Goal: Task Accomplishment & Management: Complete application form

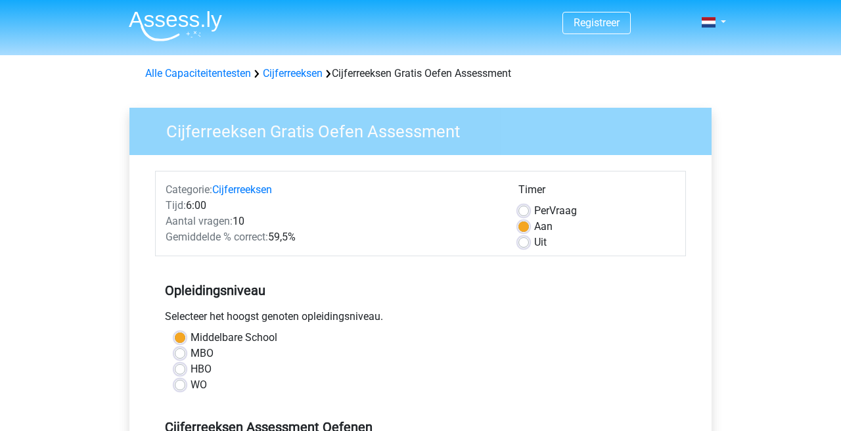
scroll to position [251, 0]
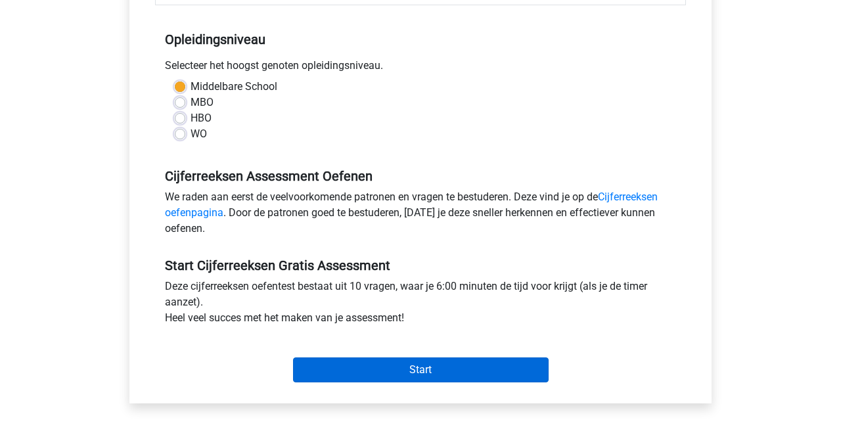
click at [416, 372] on input "Start" at bounding box center [420, 369] width 255 height 25
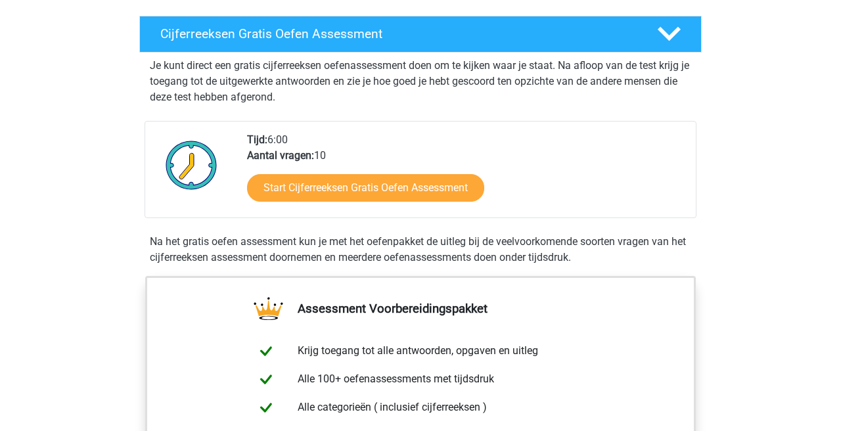
scroll to position [217, 0]
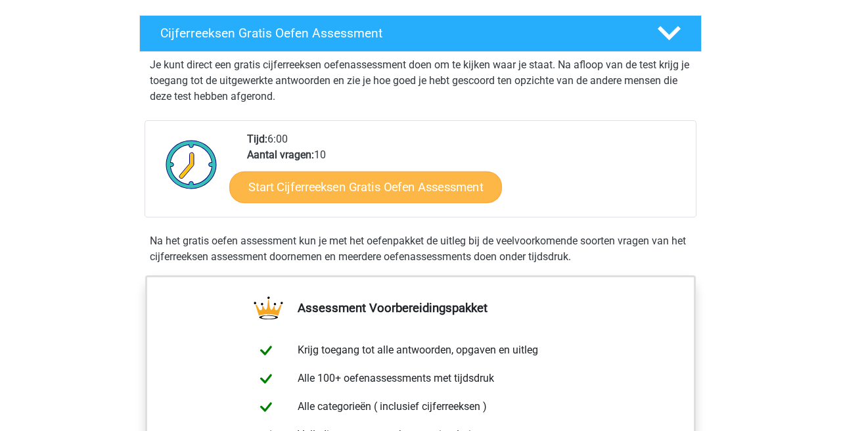
click at [457, 202] on link "Start Cijferreeksen Gratis Oefen Assessment" at bounding box center [365, 187] width 273 height 32
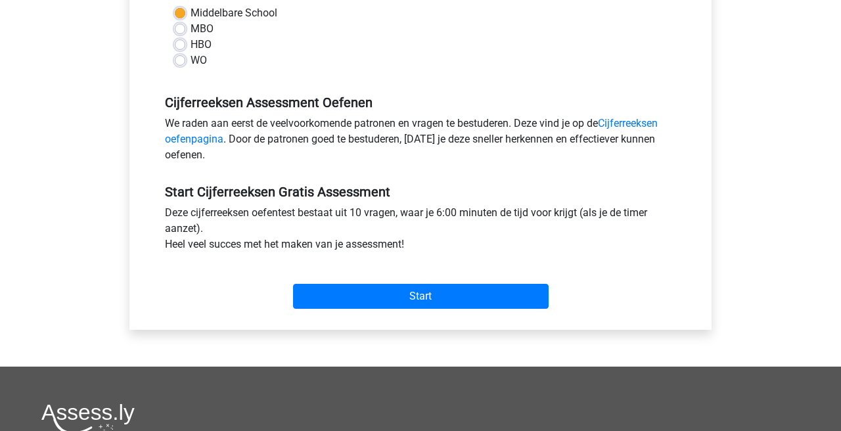
scroll to position [329, 0]
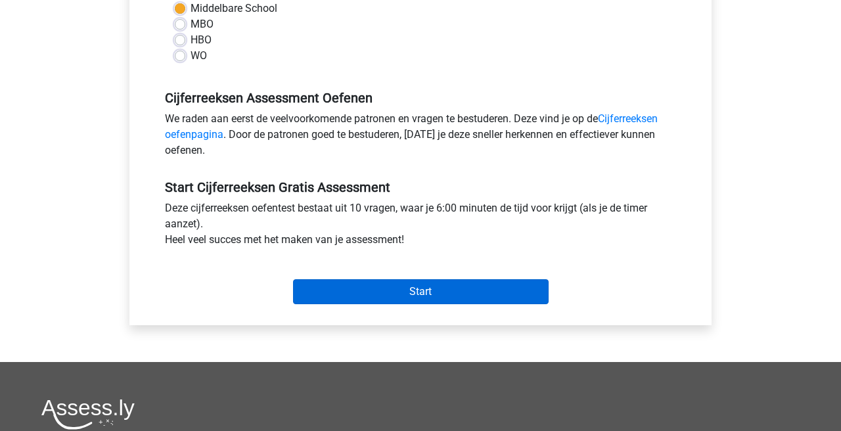
drag, startPoint x: 0, startPoint y: 0, endPoint x: 490, endPoint y: 292, distance: 570.1
click at [490, 292] on input "Start" at bounding box center [420, 291] width 255 height 25
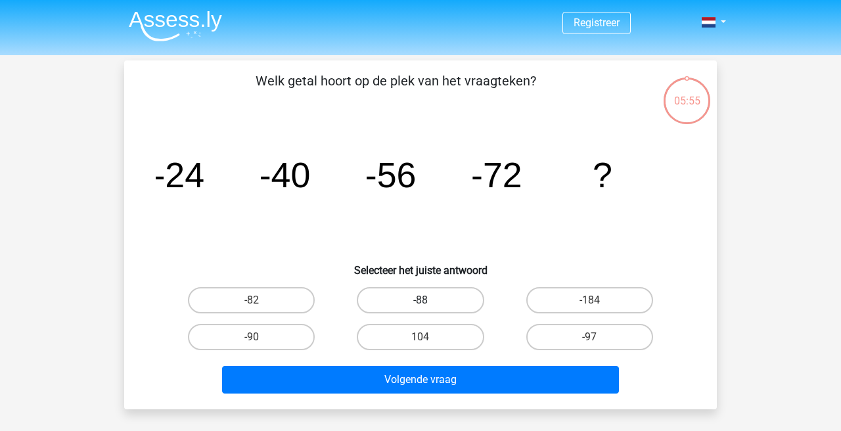
click at [435, 296] on label "-88" at bounding box center [420, 300] width 127 height 26
click at [429, 300] on input "-88" at bounding box center [424, 304] width 9 height 9
radio input "true"
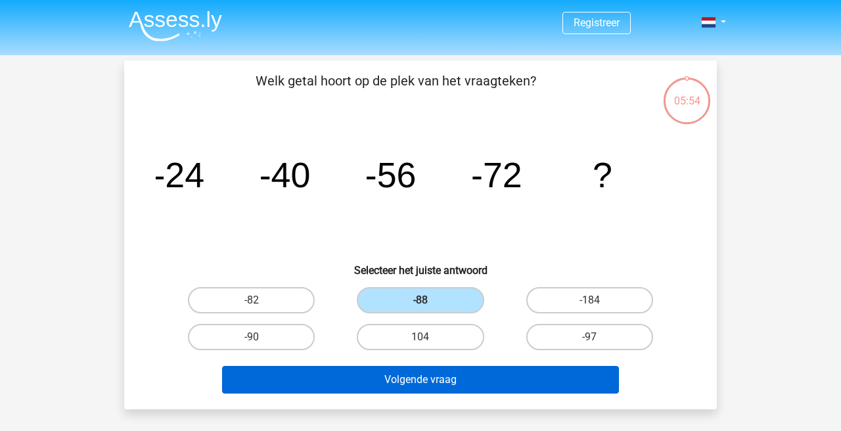
click at [432, 383] on button "Volgende vraag" at bounding box center [420, 380] width 397 height 28
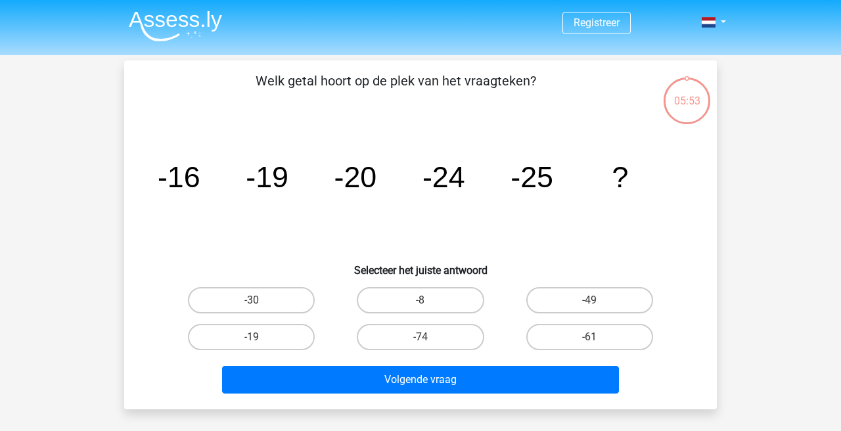
scroll to position [60, 0]
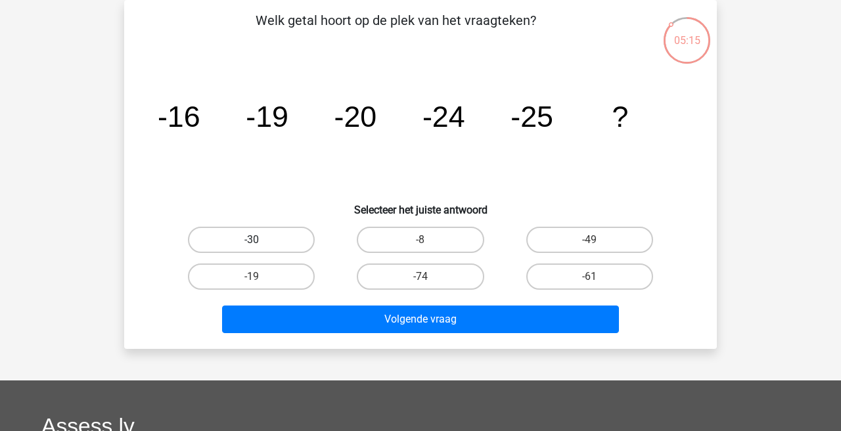
click at [286, 242] on label "-30" at bounding box center [251, 240] width 127 height 26
click at [260, 242] on input "-30" at bounding box center [256, 244] width 9 height 9
radio input "true"
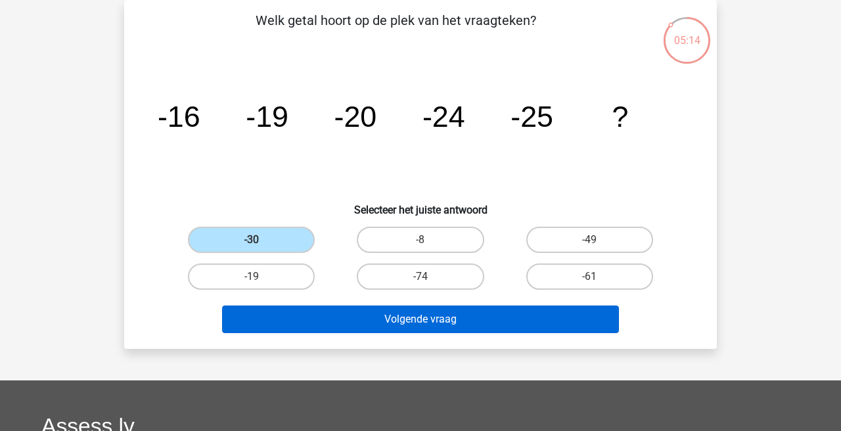
click at [372, 324] on button "Volgende vraag" at bounding box center [420, 319] width 397 height 28
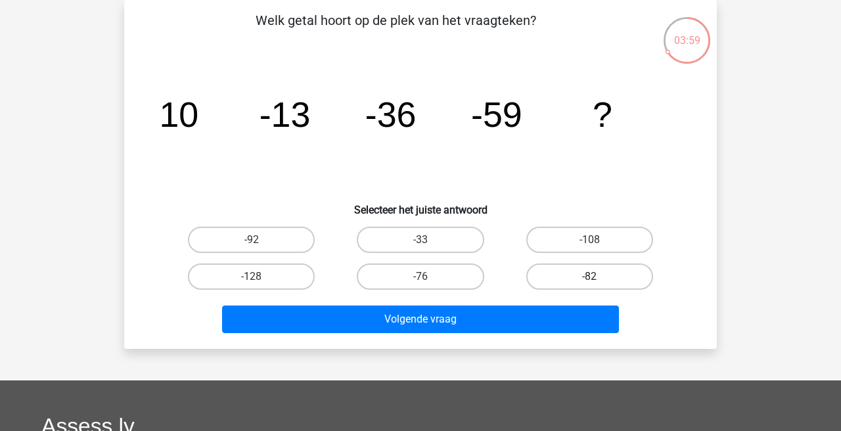
click at [568, 280] on label "-82" at bounding box center [589, 276] width 127 height 26
click at [589, 280] on input "-82" at bounding box center [593, 280] width 9 height 9
radio input "true"
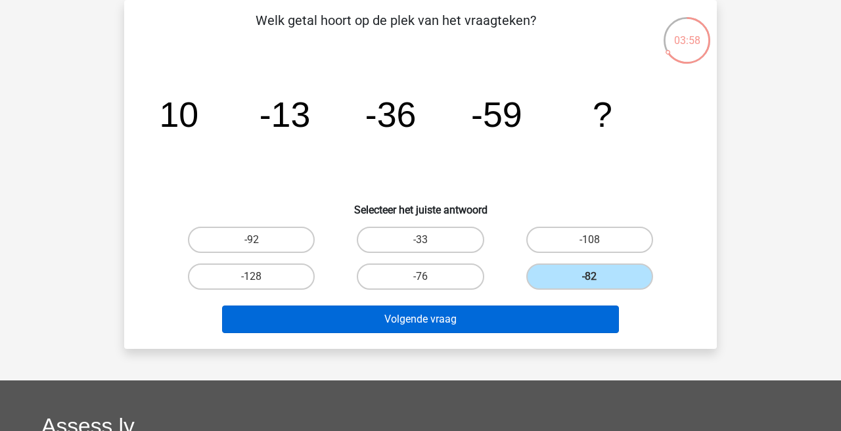
click at [420, 326] on button "Volgende vraag" at bounding box center [420, 319] width 397 height 28
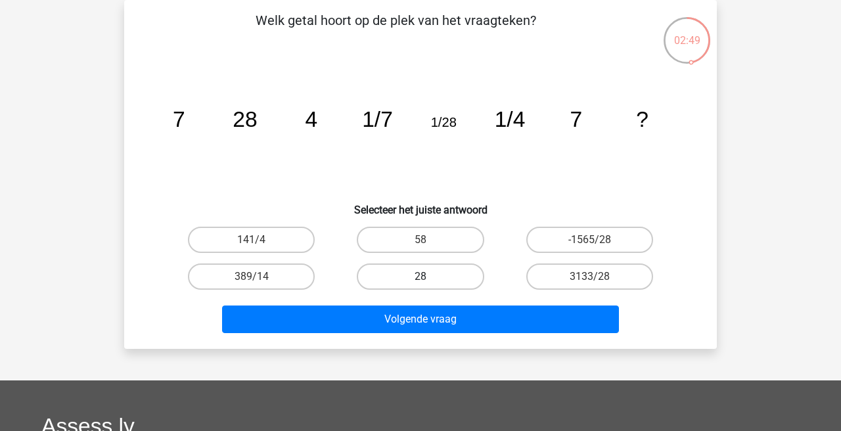
click at [417, 277] on label "28" at bounding box center [420, 276] width 127 height 26
click at [420, 277] on input "28" at bounding box center [424, 280] width 9 height 9
radio input "true"
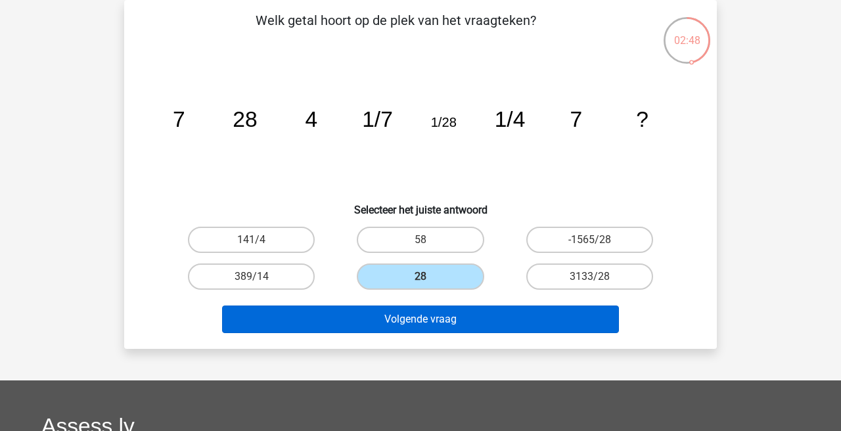
click at [419, 324] on button "Volgende vraag" at bounding box center [420, 319] width 397 height 28
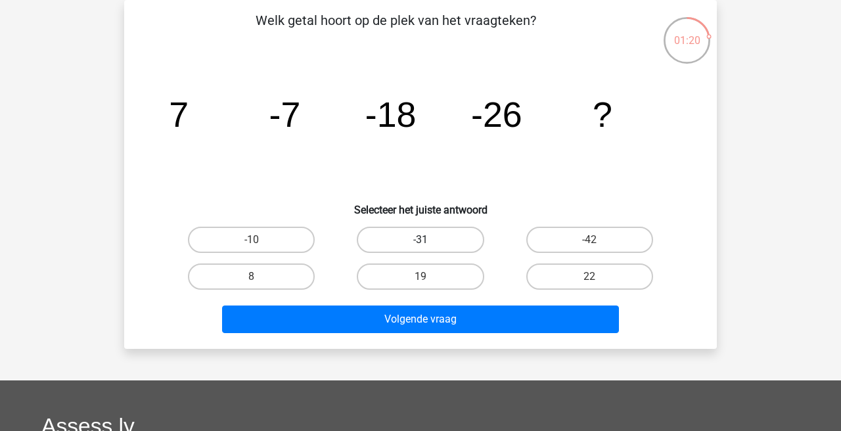
click at [411, 238] on label "-31" at bounding box center [420, 240] width 127 height 26
click at [420, 240] on input "-31" at bounding box center [424, 244] width 9 height 9
radio input "true"
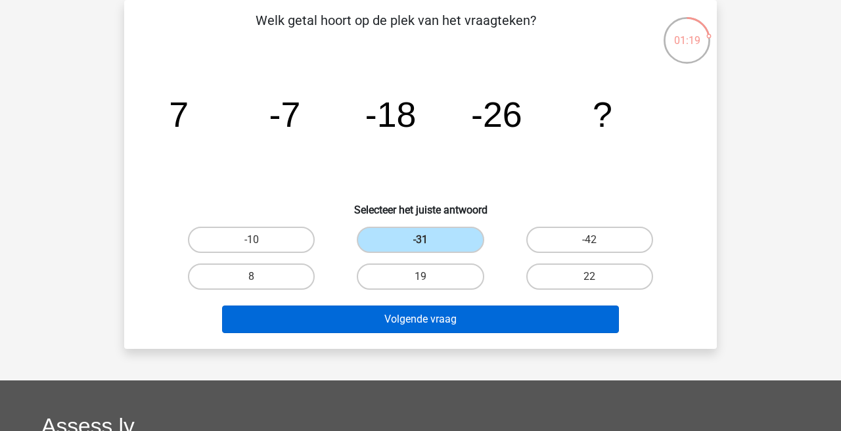
click at [406, 324] on button "Volgende vraag" at bounding box center [420, 319] width 397 height 28
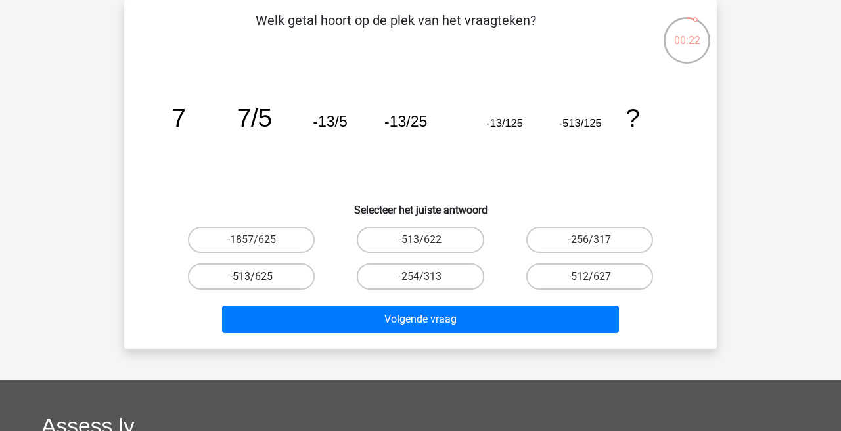
click at [286, 271] on label "-513/625" at bounding box center [251, 276] width 127 height 26
click at [260, 276] on input "-513/625" at bounding box center [256, 280] width 9 height 9
radio input "true"
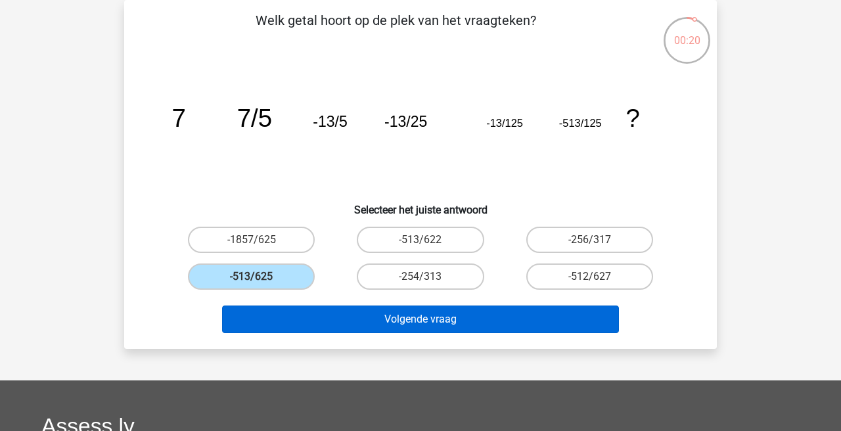
click at [402, 326] on button "Volgende vraag" at bounding box center [420, 319] width 397 height 28
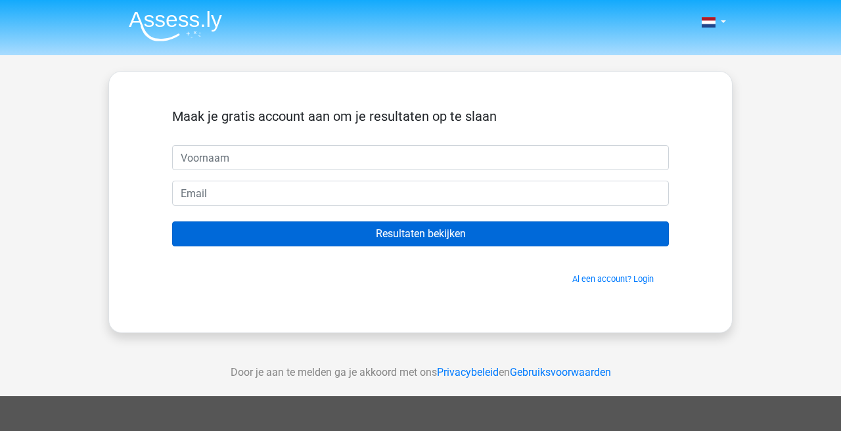
click at [428, 228] on input "Resultaten bekijken" at bounding box center [420, 233] width 496 height 25
click at [428, 235] on input "Resultaten bekijken" at bounding box center [420, 233] width 496 height 25
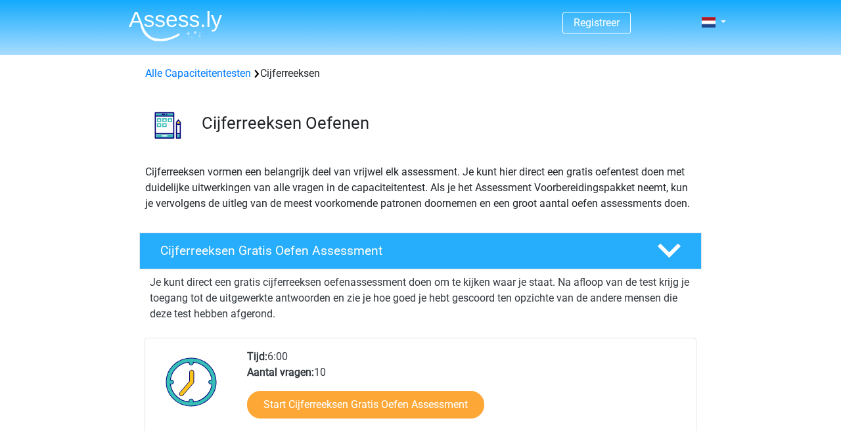
scroll to position [217, 0]
